Goal: Complete application form

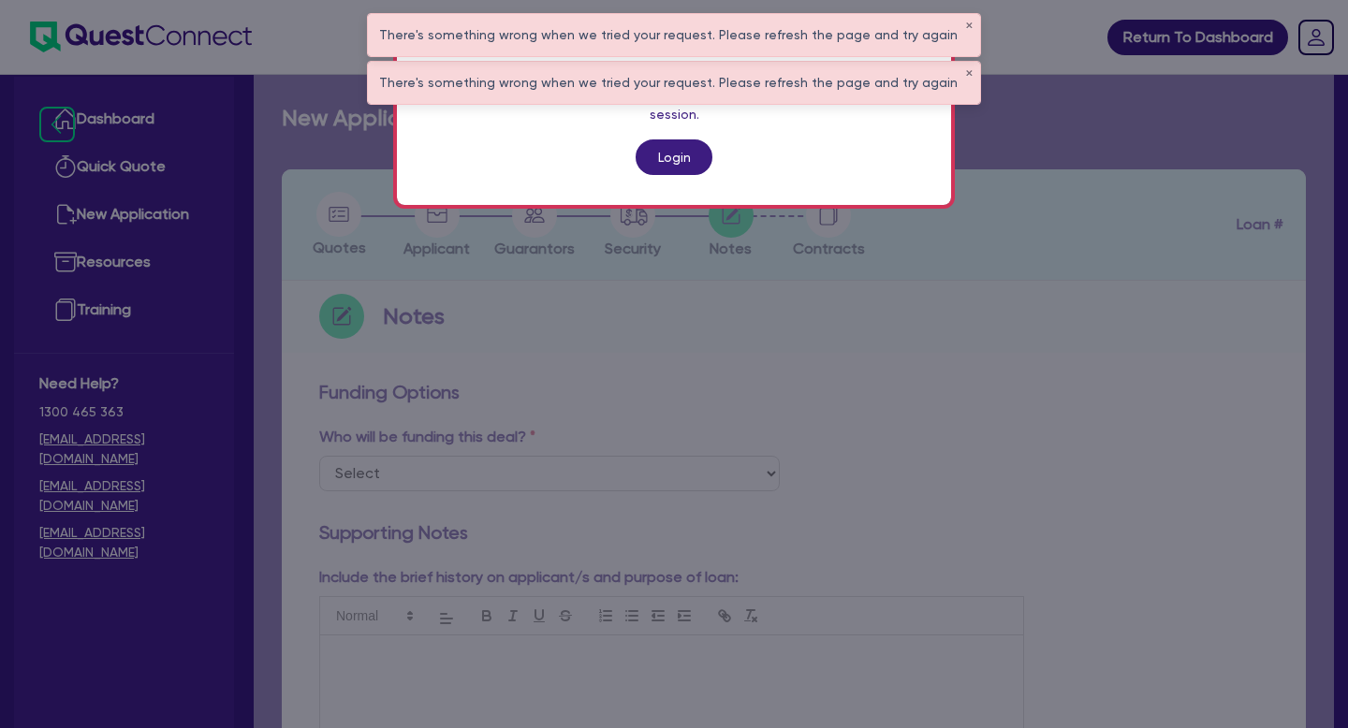
click at [680, 139] on link "Login" at bounding box center [673, 157] width 77 height 36
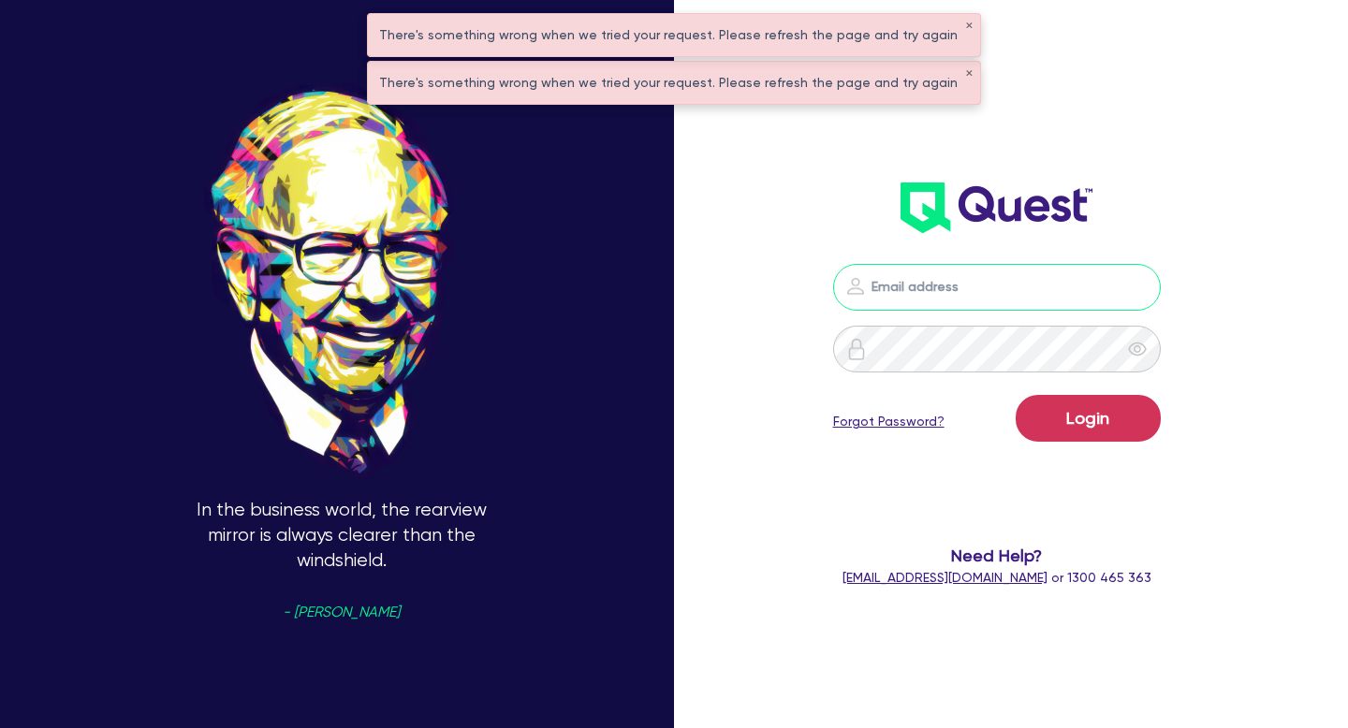
click at [885, 295] on input "email" at bounding box center [997, 287] width 328 height 47
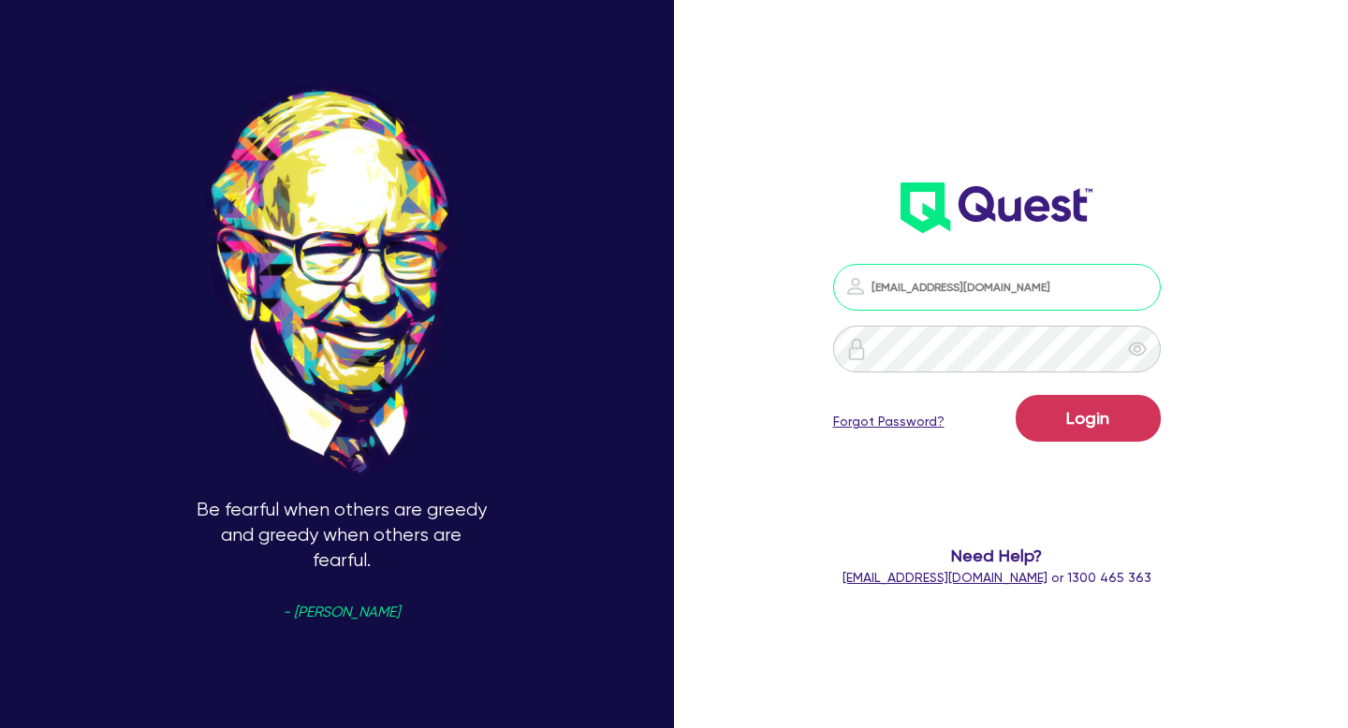
type input "[EMAIL_ADDRESS][DOMAIN_NAME]"
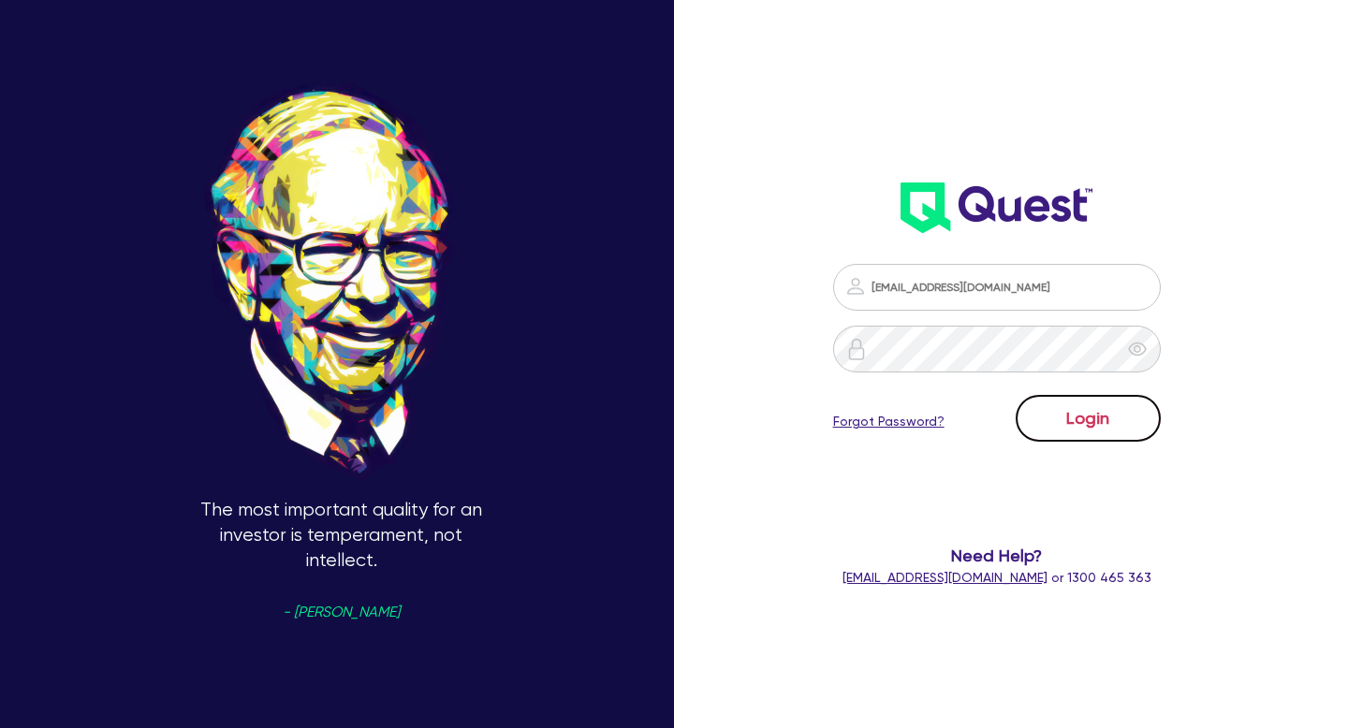
click at [1108, 408] on button "Login" at bounding box center [1087, 418] width 145 height 47
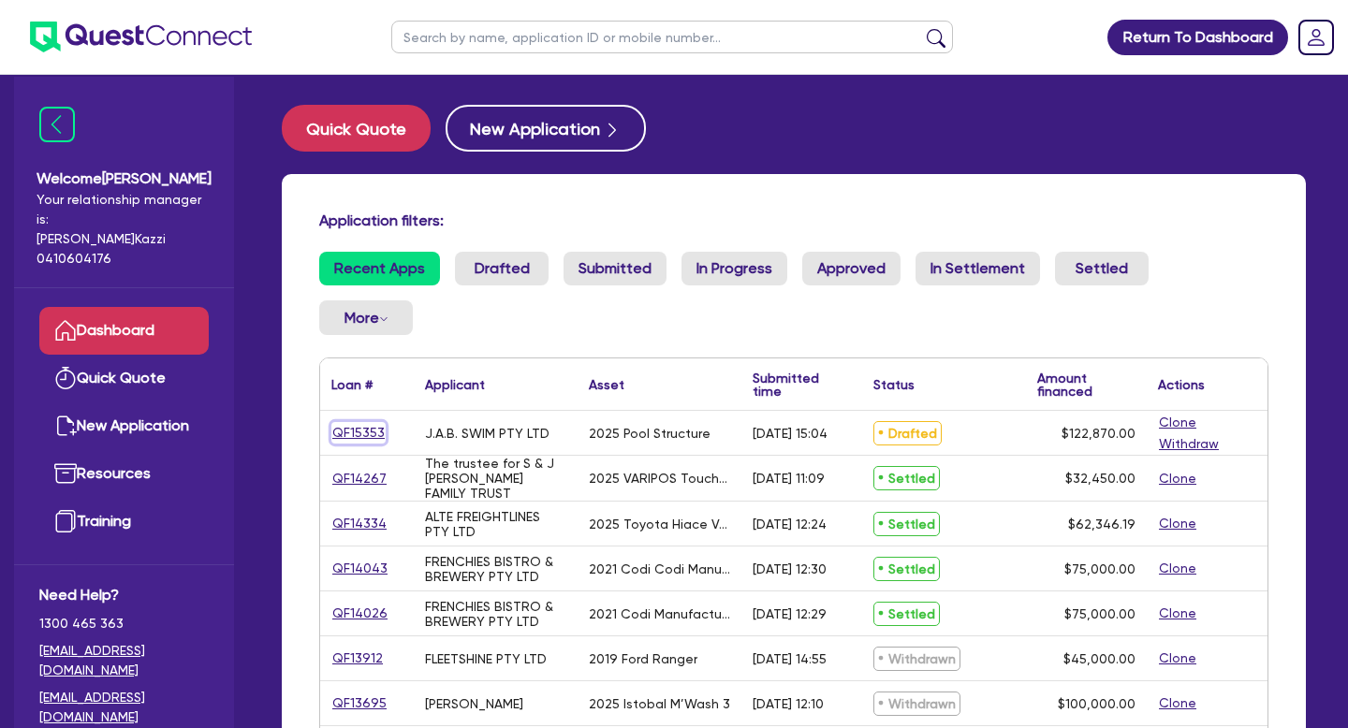
click at [371, 422] on link "QF15353" at bounding box center [358, 433] width 54 height 22
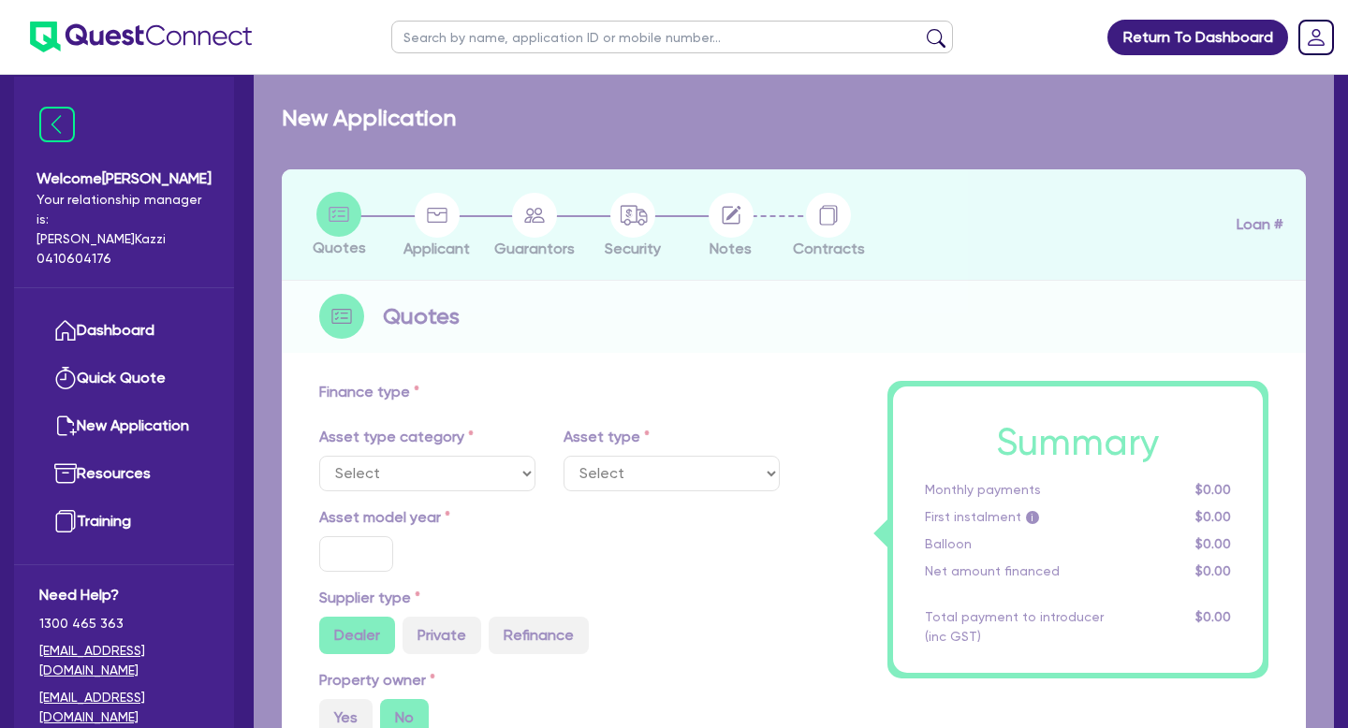
select select "TERTIARY_ASSETS"
type input "2025"
radio input "true"
type input "122,870"
type input "6"
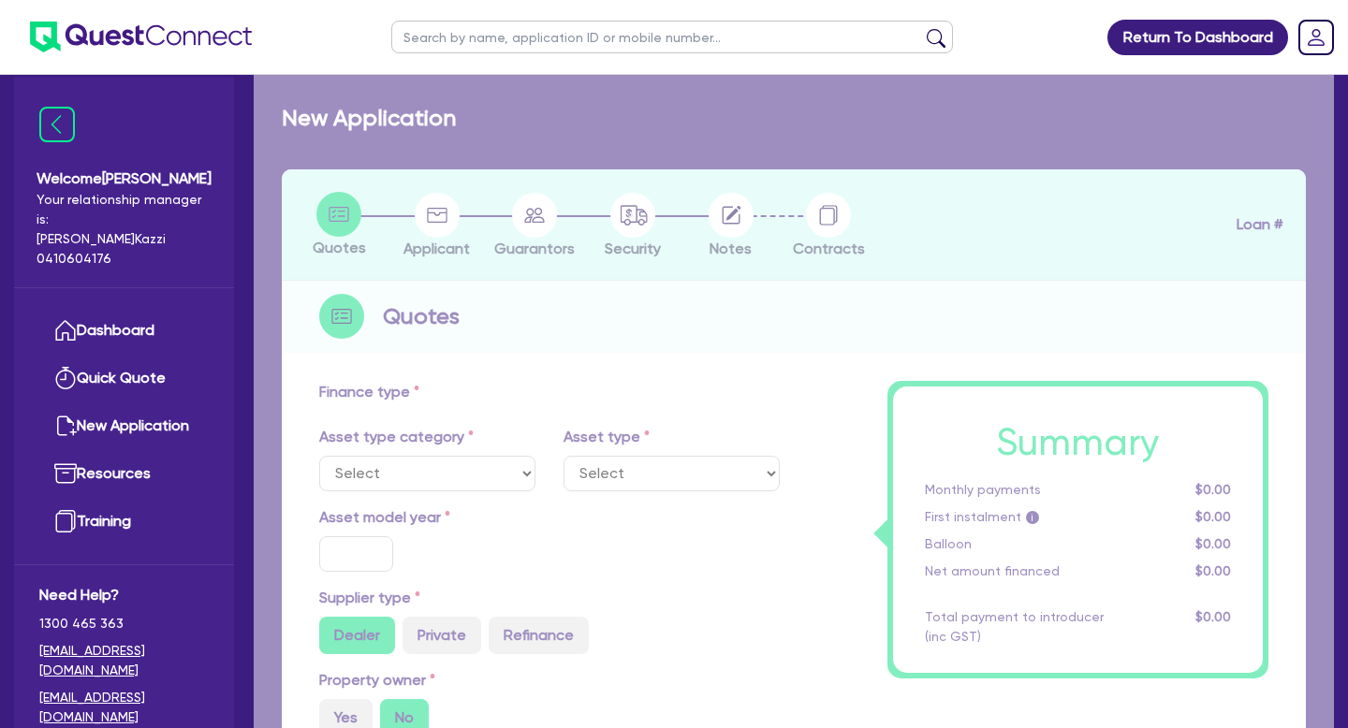
type input "7,372.2"
type input "17.95"
type input "300"
select select "OTHER_TERTIARY"
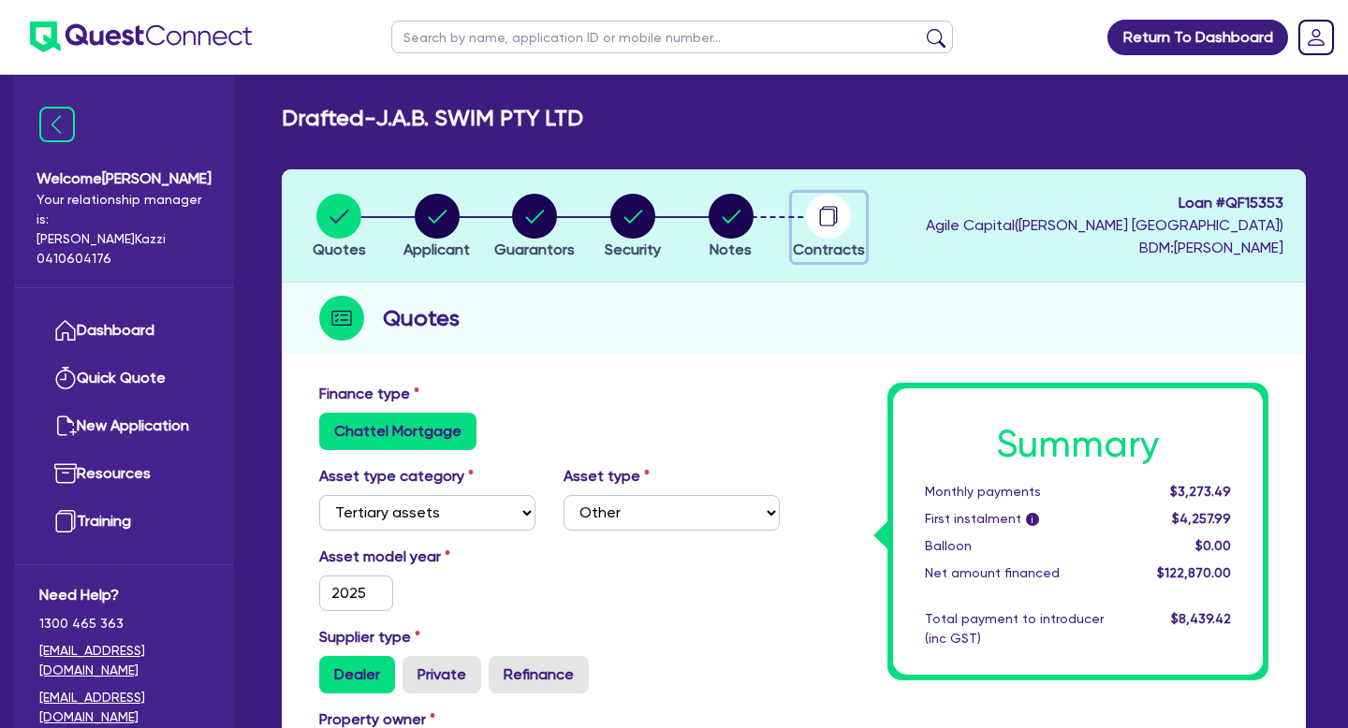
click at [827, 230] on circle "button" at bounding box center [828, 216] width 45 height 45
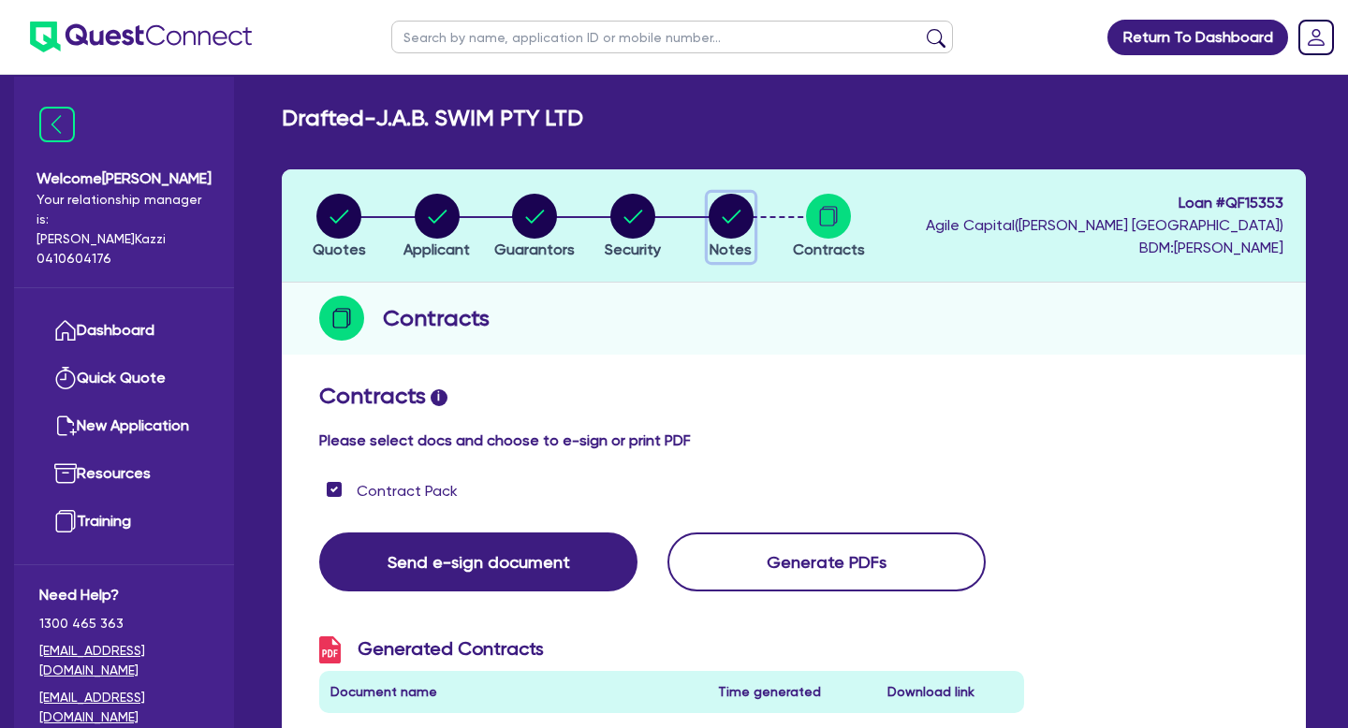
click at [726, 229] on circle "button" at bounding box center [730, 216] width 45 height 45
select select "Quest Finance - Own Book"
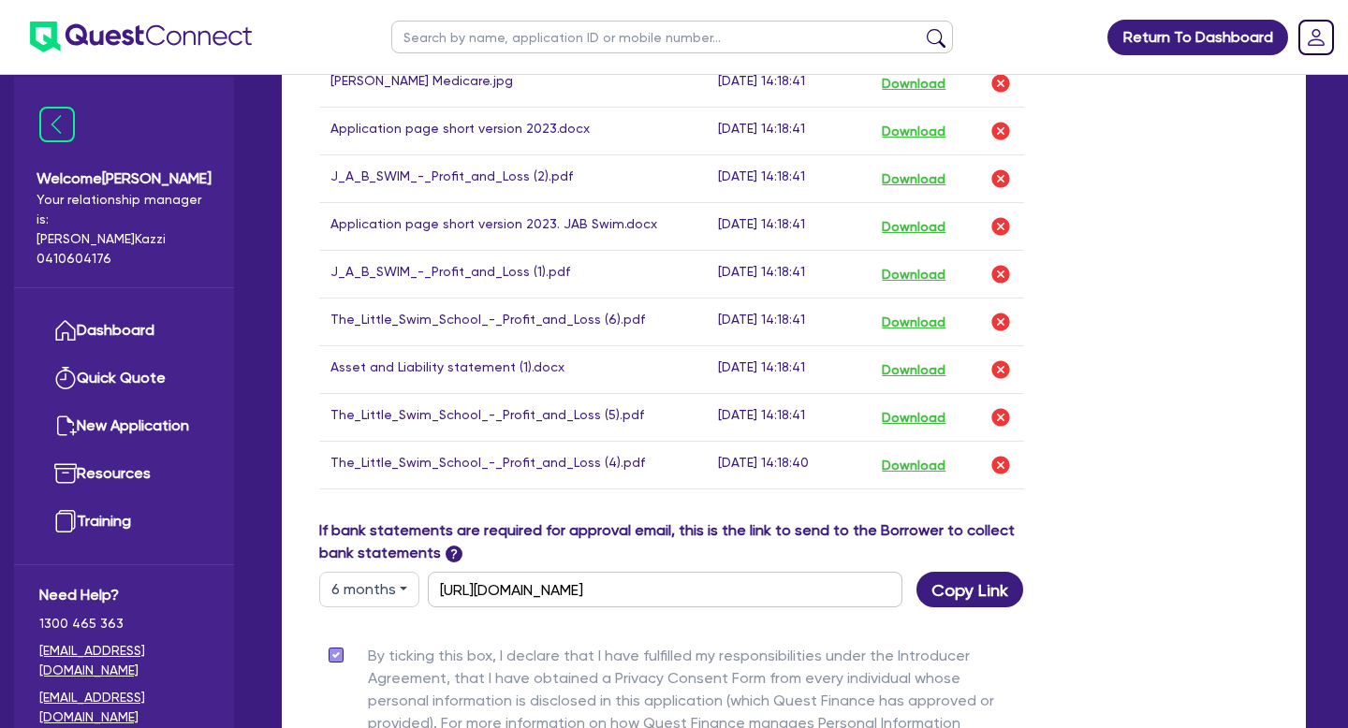
scroll to position [1868, 0]
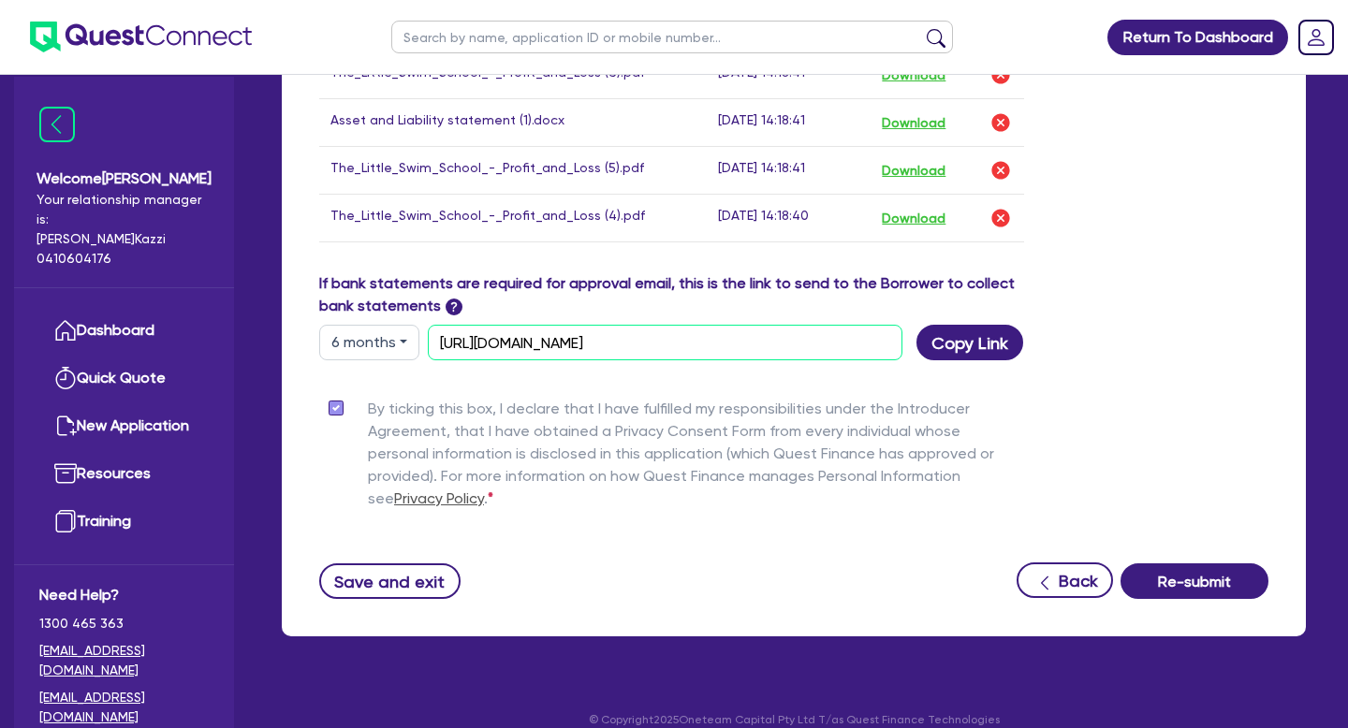
drag, startPoint x: 823, startPoint y: 340, endPoint x: 437, endPoint y: 343, distance: 385.6
click at [436, 343] on input "[URL][DOMAIN_NAME]" at bounding box center [665, 343] width 475 height 36
